Goal: Task Accomplishment & Management: Manage account settings

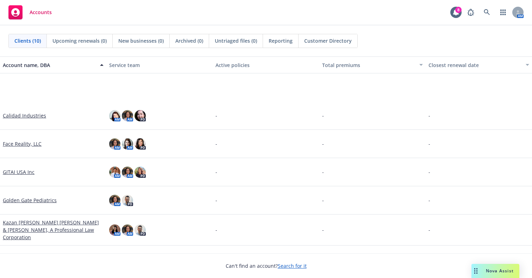
scroll to position [102, 0]
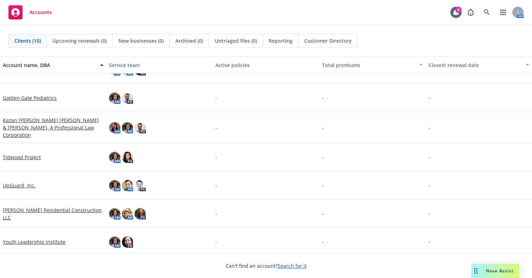
click at [18, 184] on link "UpGuard, Inc." at bounding box center [19, 184] width 33 height 7
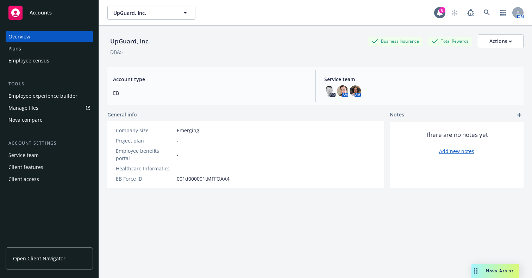
click at [33, 100] on div "Employee experience builder" at bounding box center [42, 95] width 69 height 11
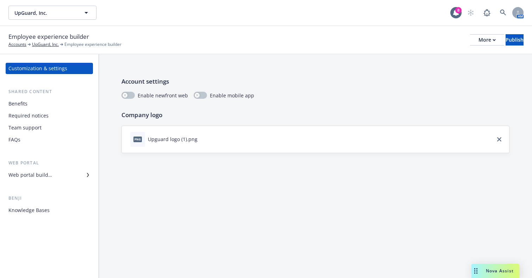
click at [45, 174] on div "Web portal builder" at bounding box center [30, 174] width 44 height 11
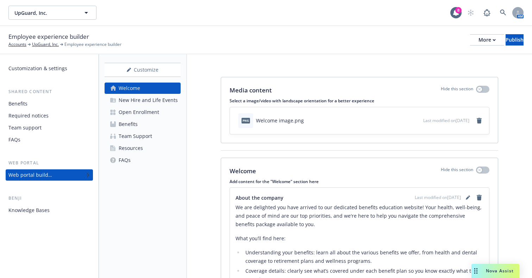
click at [145, 114] on div "Open Enrollment" at bounding box center [139, 111] width 41 height 11
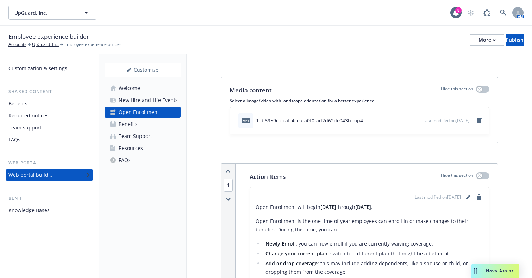
click at [131, 84] on div "Welcome" at bounding box center [129, 87] width 21 height 11
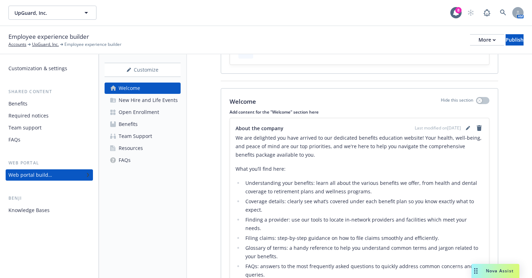
scroll to position [149, 0]
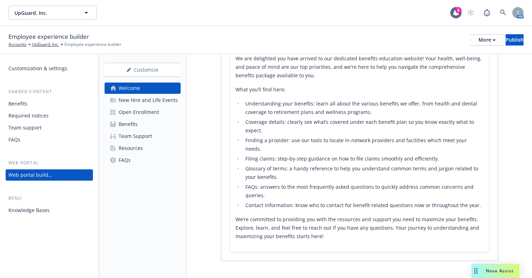
click at [122, 100] on div "New Hire and Life Events" at bounding box center [148, 99] width 59 height 11
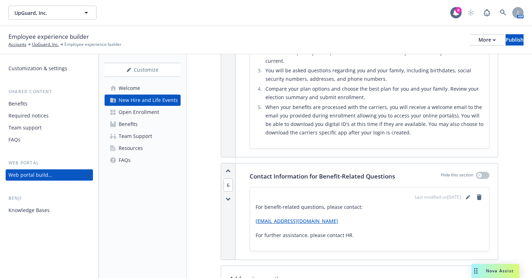
scroll to position [1077, 0]
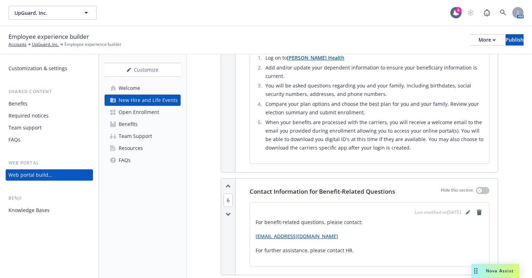
click at [159, 112] on link "Open Enrollment" at bounding box center [143, 111] width 76 height 11
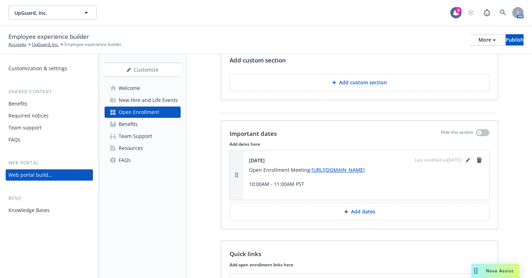
scroll to position [603, 0]
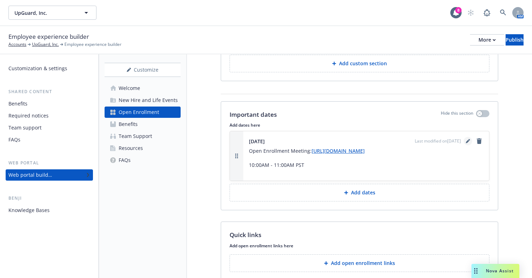
click at [466, 142] on icon "editPencil" at bounding box center [468, 141] width 4 height 4
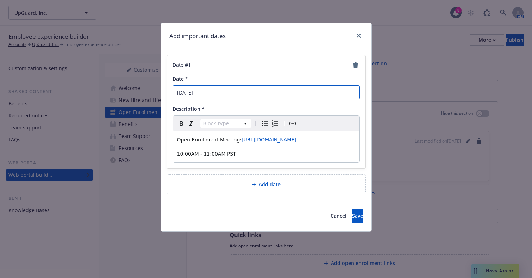
click at [191, 89] on input "November 16th" at bounding box center [266, 92] width 187 height 14
type input "October 16th"
click at [352, 215] on button "Save" at bounding box center [357, 216] width 11 height 14
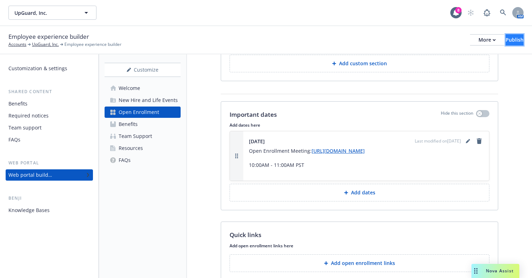
click at [513, 43] on button "Publish" at bounding box center [515, 39] width 18 height 11
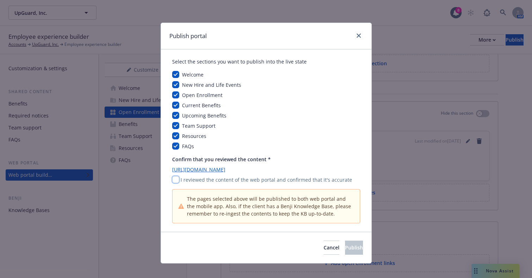
click at [175, 181] on input "checkbox" at bounding box center [175, 179] width 7 height 7
checkbox input "true"
click at [324, 248] on span "Cancel" at bounding box center [332, 247] width 16 height 7
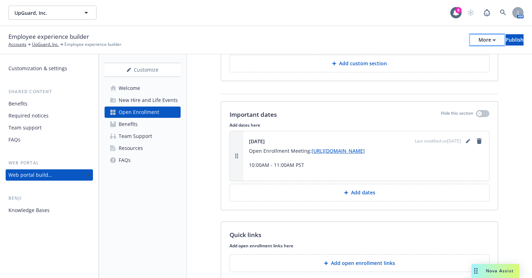
click at [470, 42] on button "More" at bounding box center [487, 39] width 34 height 11
click at [432, 68] on link "Copy portal link" at bounding box center [429, 70] width 104 height 14
click at [506, 39] on div "Publish" at bounding box center [515, 40] width 18 height 11
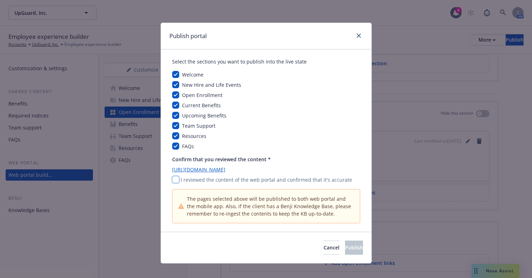
click at [172, 182] on input "checkbox" at bounding box center [175, 179] width 7 height 7
checkbox input "true"
click at [345, 252] on button "Publish" at bounding box center [354, 247] width 18 height 14
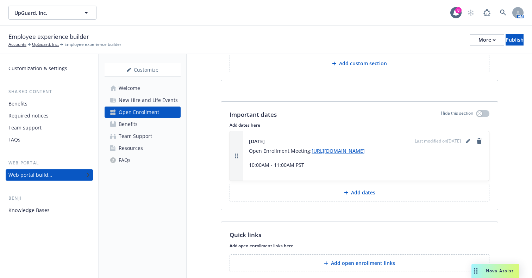
click at [129, 90] on div "Welcome" at bounding box center [129, 87] width 21 height 11
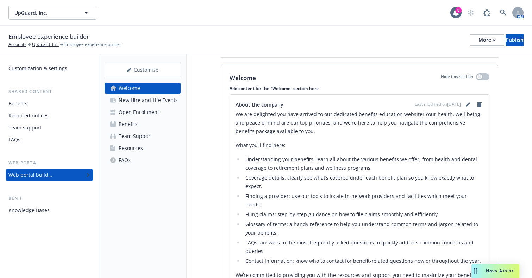
scroll to position [78, 0]
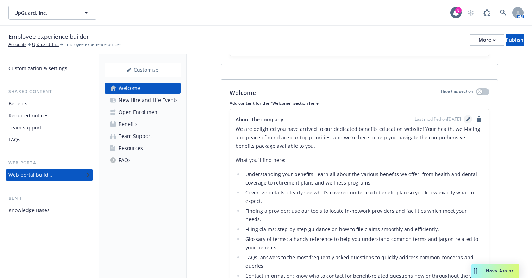
click at [466, 120] on icon "editPencil" at bounding box center [468, 119] width 4 height 4
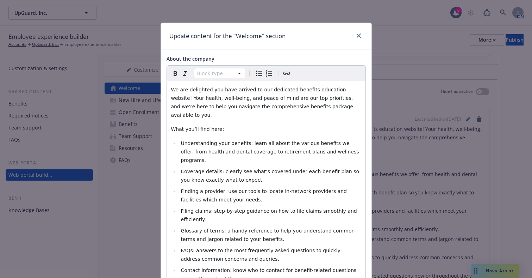
select select
drag, startPoint x: 247, startPoint y: 143, endPoint x: 289, endPoint y: 143, distance: 41.6
click at [289, 143] on span "Understanding your benefits: learn all about the various benefits we offer, fro…" at bounding box center [271, 151] width 180 height 23
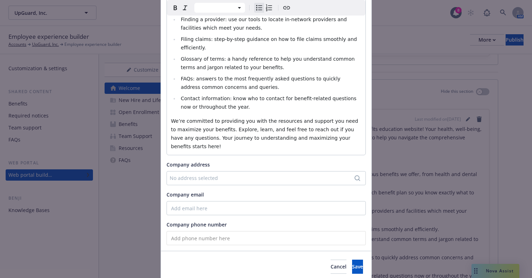
scroll to position [165, 0]
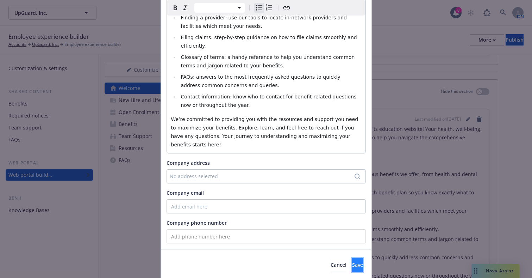
click at [352, 258] on button "Save" at bounding box center [357, 265] width 11 height 14
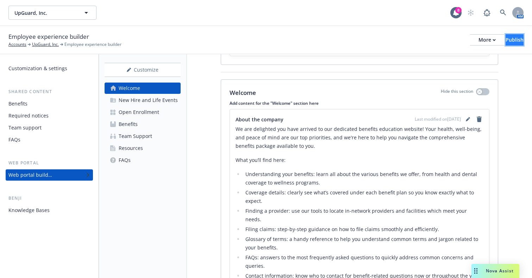
click at [513, 41] on button "Publish" at bounding box center [515, 39] width 18 height 11
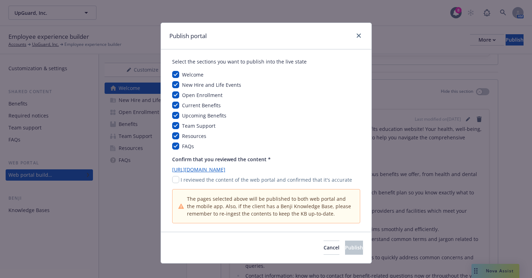
click at [177, 178] on div "I reviewed the content of the web portal and confirmed that it's accurate" at bounding box center [266, 179] width 188 height 7
click at [175, 179] on input "checkbox" at bounding box center [175, 179] width 7 height 7
checkbox input "true"
click at [345, 245] on span "Publish" at bounding box center [354, 247] width 18 height 7
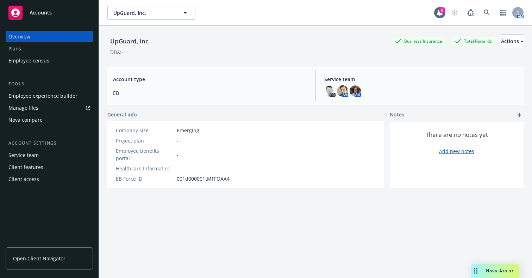
click at [50, 8] on div "Accounts" at bounding box center [49, 13] width 82 height 14
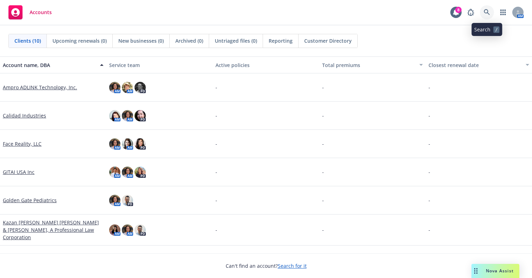
click at [489, 12] on icon at bounding box center [487, 12] width 6 height 6
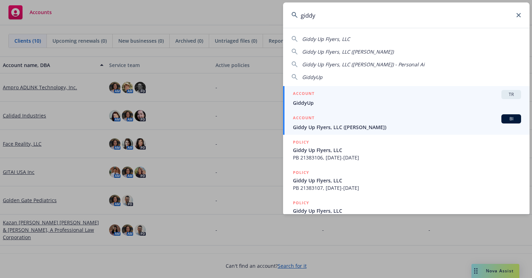
type input "giddy"
click at [410, 100] on span "GiddyUp" at bounding box center [407, 102] width 228 height 7
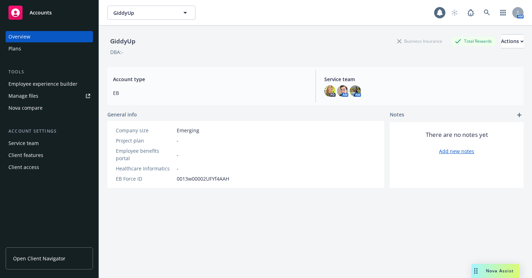
click at [44, 83] on div "Employee experience builder" at bounding box center [42, 83] width 69 height 11
click at [32, 43] on div "Plans" at bounding box center [49, 48] width 82 height 11
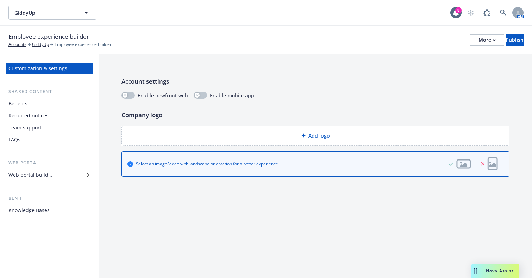
click at [52, 173] on div "Web portal builder" at bounding box center [49, 174] width 82 height 11
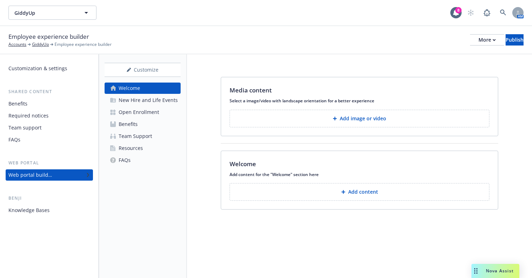
click at [148, 98] on div "New Hire and Life Events" at bounding box center [148, 99] width 59 height 11
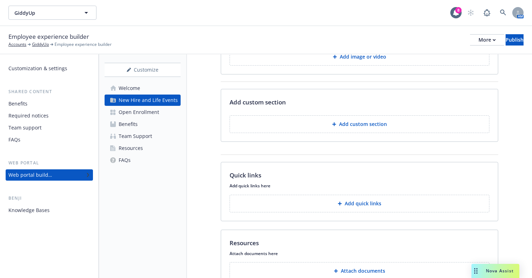
scroll to position [70, 0]
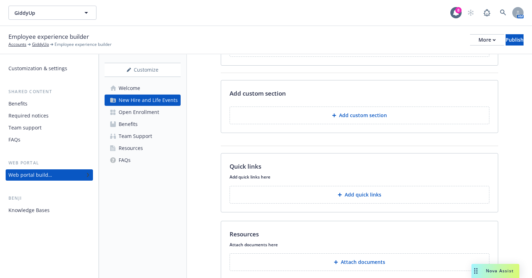
click at [164, 110] on link "Open Enrollment" at bounding box center [143, 111] width 76 height 11
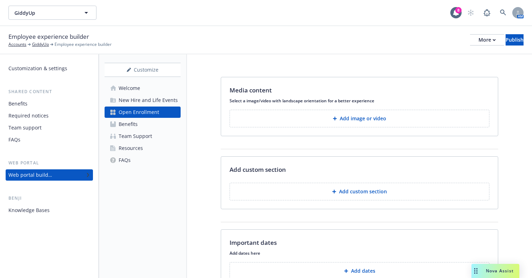
click at [142, 120] on link "Benefits" at bounding box center [143, 123] width 76 height 11
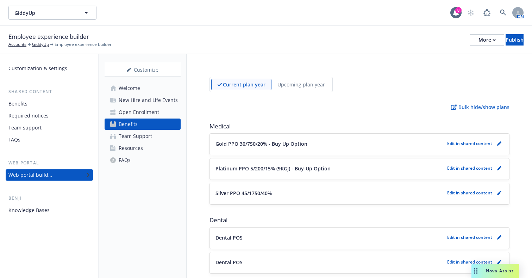
click at [132, 114] on div "Open Enrollment" at bounding box center [139, 111] width 41 height 11
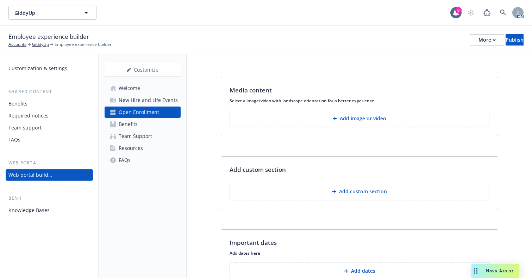
click at [145, 99] on div "New Hire and Life Events" at bounding box center [148, 99] width 59 height 11
